Goal: Entertainment & Leisure: Browse casually

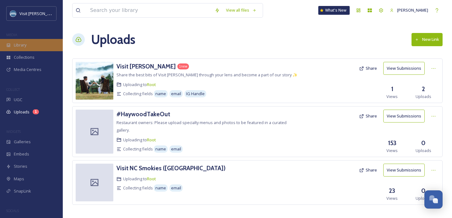
click at [26, 44] on span "Library" at bounding box center [20, 45] width 13 height 6
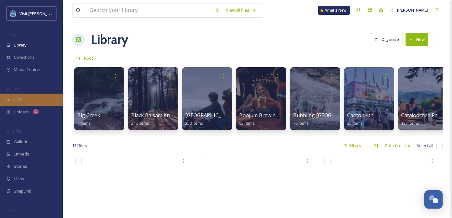
click at [18, 95] on div "UGC" at bounding box center [31, 100] width 63 height 12
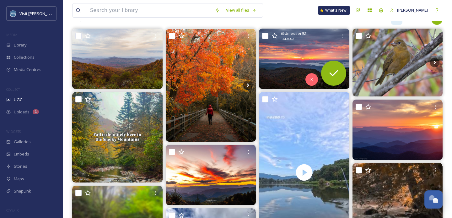
scroll to position [74, 0]
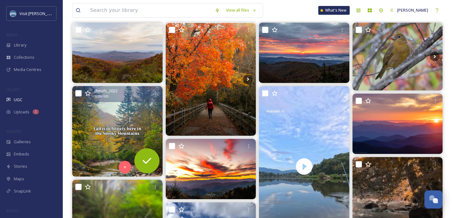
click at [118, 134] on img at bounding box center [117, 131] width 90 height 90
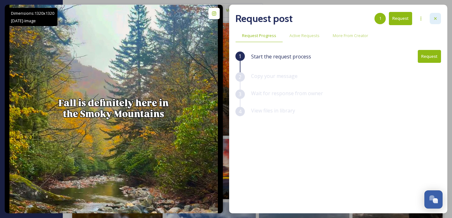
click at [432, 21] on div at bounding box center [435, 18] width 11 height 11
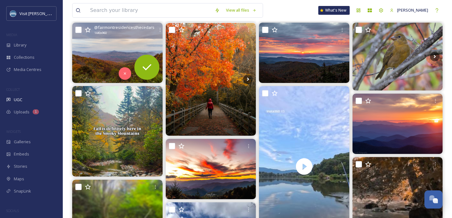
click at [121, 57] on img at bounding box center [117, 53] width 90 height 60
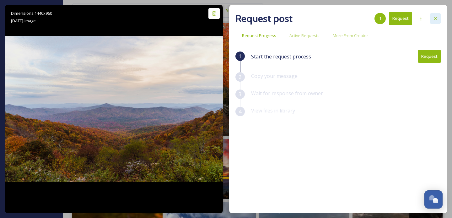
click at [431, 16] on div at bounding box center [435, 18] width 11 height 11
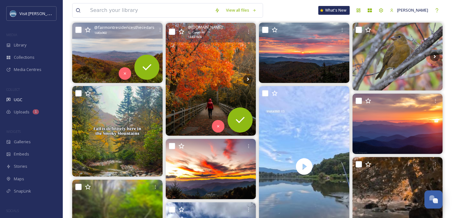
click at [232, 55] on img at bounding box center [211, 79] width 90 height 113
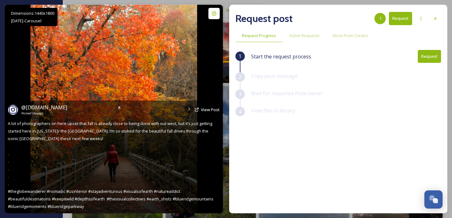
click at [188, 84] on img at bounding box center [113, 109] width 167 height 208
click at [117, 108] on icon at bounding box center [119, 107] width 5 height 5
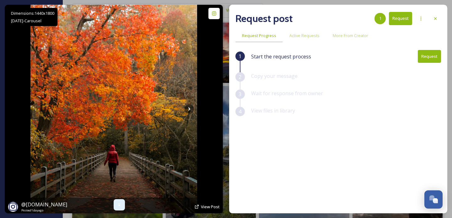
click at [196, 106] on img at bounding box center [113, 109] width 167 height 208
click at [189, 109] on icon at bounding box center [189, 108] width 2 height 3
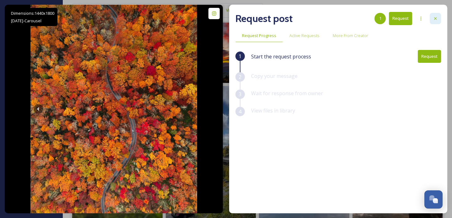
click at [433, 21] on icon at bounding box center [435, 18] width 5 height 5
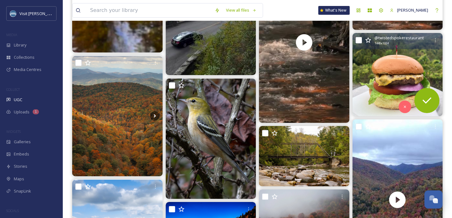
scroll to position [360, 0]
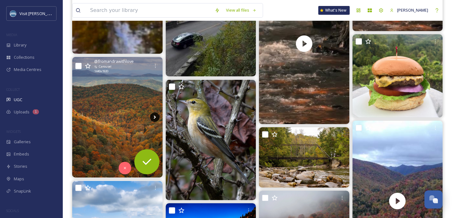
click at [152, 114] on icon at bounding box center [154, 116] width 9 height 9
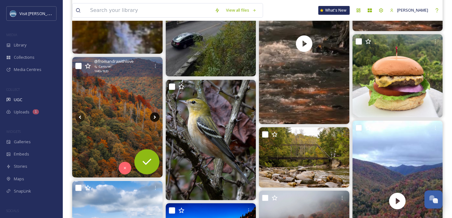
click at [152, 114] on icon at bounding box center [154, 116] width 9 height 9
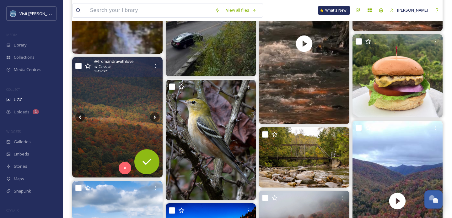
click at [115, 111] on img at bounding box center [117, 117] width 90 height 120
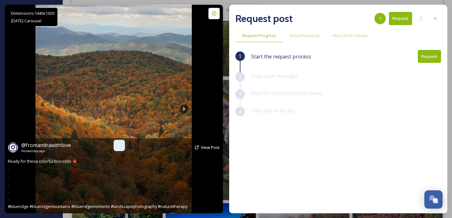
click at [120, 148] on div at bounding box center [119, 145] width 11 height 11
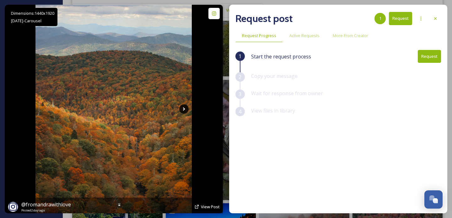
click at [183, 106] on icon at bounding box center [183, 108] width 9 height 9
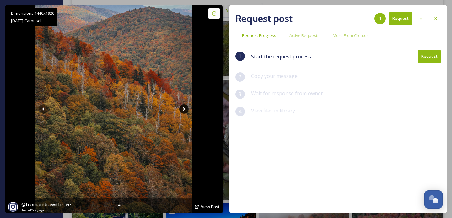
click at [183, 106] on icon at bounding box center [183, 108] width 9 height 9
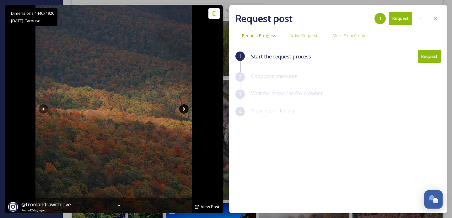
click at [183, 106] on icon at bounding box center [183, 108] width 9 height 9
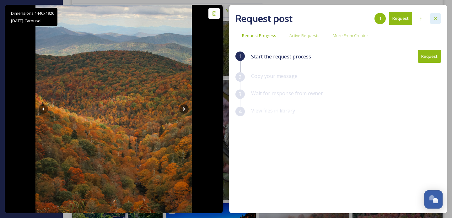
click at [432, 19] on div at bounding box center [435, 18] width 11 height 11
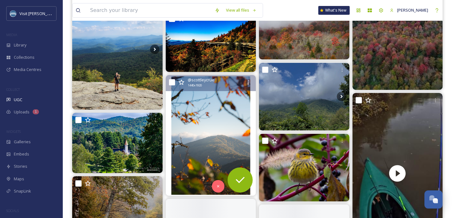
scroll to position [552, 0]
